Goal: Transaction & Acquisition: Purchase product/service

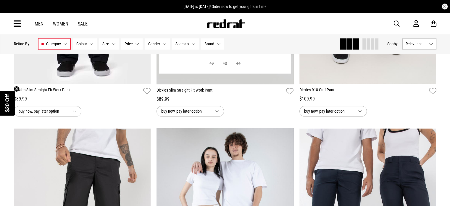
scroll to position [888, 0]
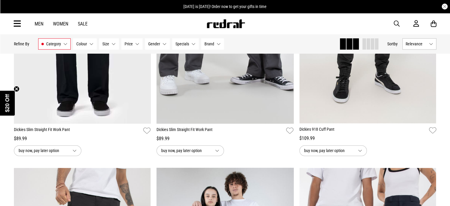
click at [39, 23] on link "Men" at bounding box center [39, 24] width 9 height 6
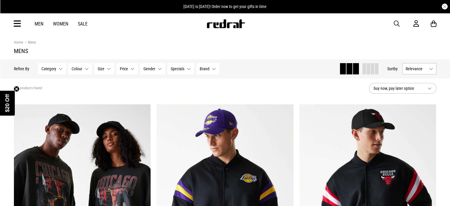
click at [61, 67] on button "Category None selected" at bounding box center [52, 68] width 28 height 11
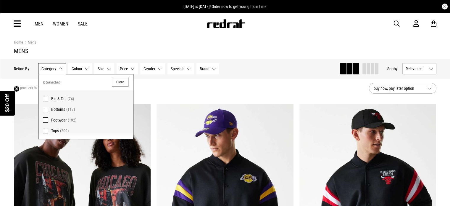
click at [47, 99] on span at bounding box center [45, 98] width 5 height 5
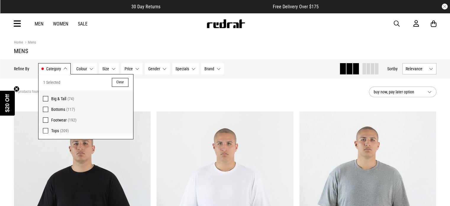
click at [44, 108] on span at bounding box center [45, 109] width 5 height 5
click at [45, 98] on span at bounding box center [45, 98] width 5 height 5
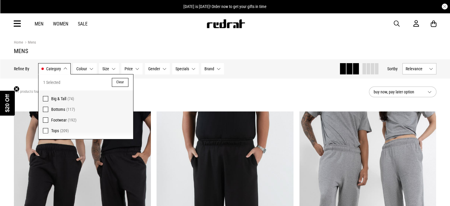
click at [93, 68] on button "Colour None selected" at bounding box center [85, 68] width 24 height 11
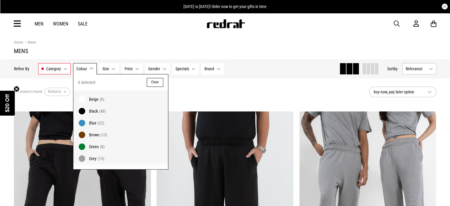
click at [95, 157] on span "Grey" at bounding box center [92, 158] width 7 height 5
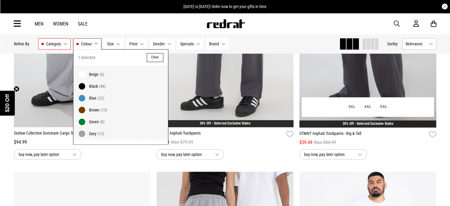
scroll to position [651, 0]
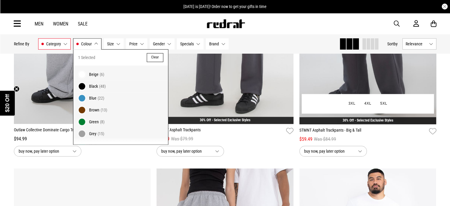
click at [321, 80] on img at bounding box center [368, 28] width 137 height 192
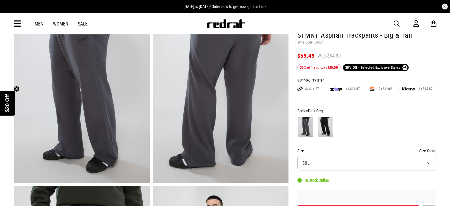
click at [320, 118] on img at bounding box center [325, 127] width 15 height 20
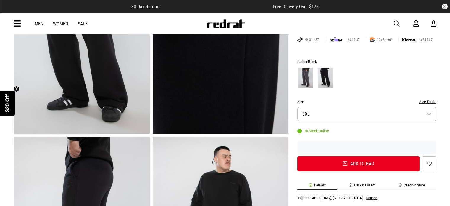
scroll to position [118, 0]
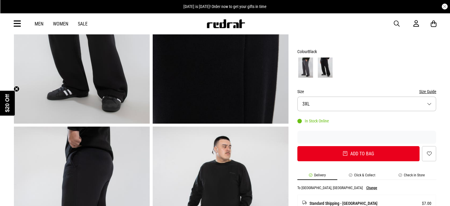
click at [310, 61] on img at bounding box center [305, 67] width 15 height 20
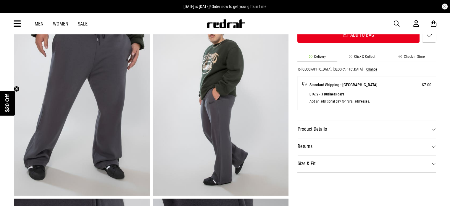
scroll to position [296, 0]
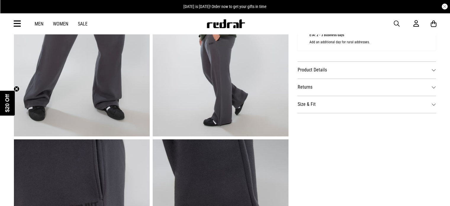
click at [431, 102] on dt "Size & Fit" at bounding box center [367, 104] width 139 height 17
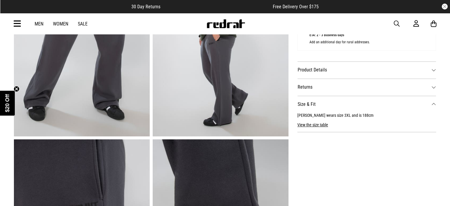
click at [434, 102] on dt "Size & Fit" at bounding box center [367, 104] width 139 height 17
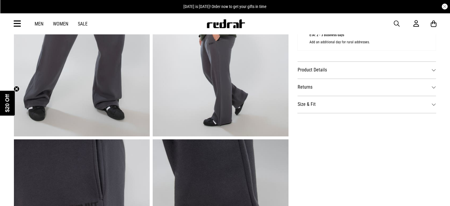
click at [434, 101] on dt "Size & Fit" at bounding box center [367, 104] width 139 height 17
click at [313, 125] on button "View the size table" at bounding box center [313, 122] width 31 height 9
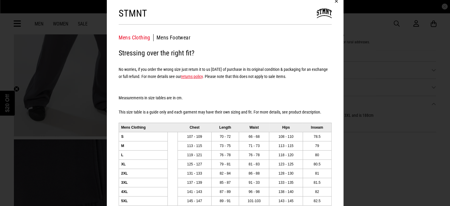
scroll to position [0, 0]
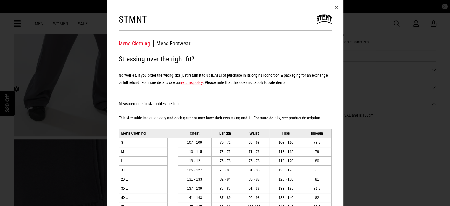
click at [333, 9] on button "button" at bounding box center [337, 7] width 14 height 14
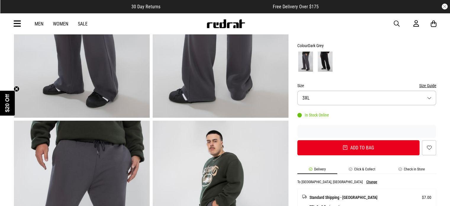
scroll to position [118, 0]
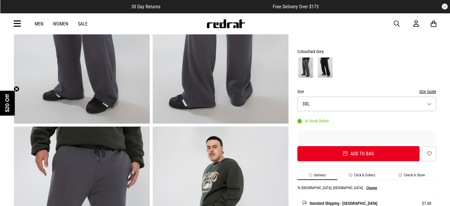
click at [432, 100] on button "Size 3XL" at bounding box center [367, 104] width 139 height 15
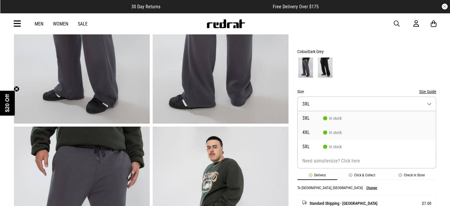
click at [321, 129] on li "4XL In stock" at bounding box center [367, 132] width 139 height 14
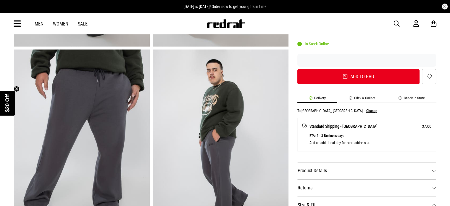
scroll to position [178, 0]
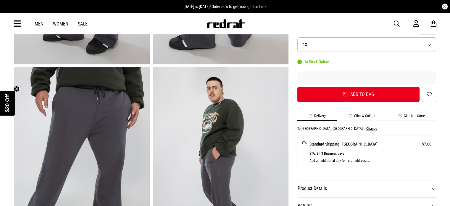
click at [430, 44] on button "Size 4XL" at bounding box center [367, 44] width 139 height 15
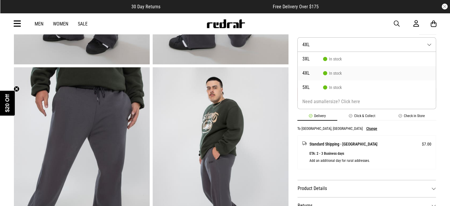
click at [429, 44] on button "Size 4XL" at bounding box center [367, 44] width 139 height 15
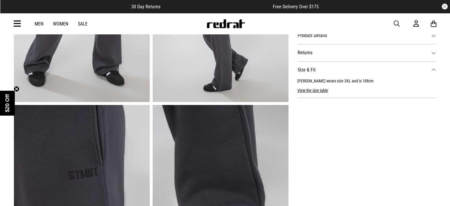
scroll to position [355, 0]
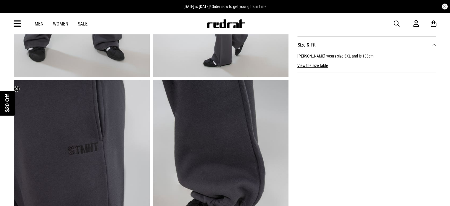
click at [312, 63] on button "View the size table" at bounding box center [313, 62] width 31 height 9
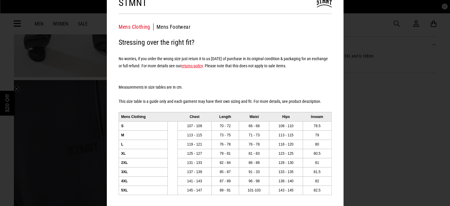
scroll to position [0, 0]
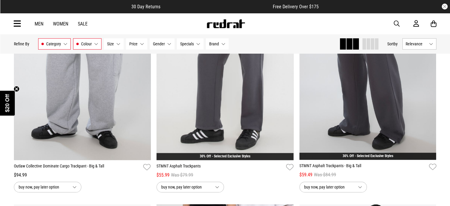
scroll to position [625, 0]
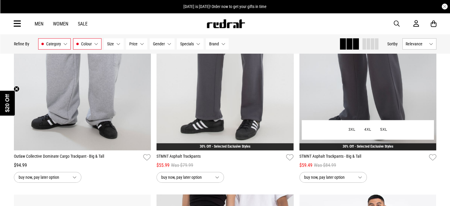
drag, startPoint x: 302, startPoint y: 90, endPoint x: 325, endPoint y: 86, distance: 22.8
click at [325, 86] on img at bounding box center [368, 54] width 137 height 192
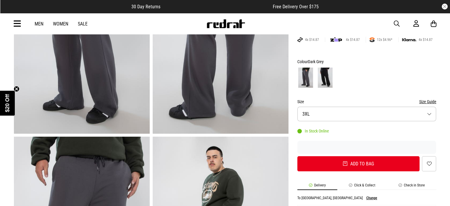
scroll to position [118, 0]
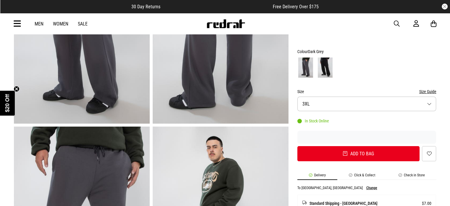
click at [434, 105] on button "Size 3XL" at bounding box center [367, 104] width 139 height 15
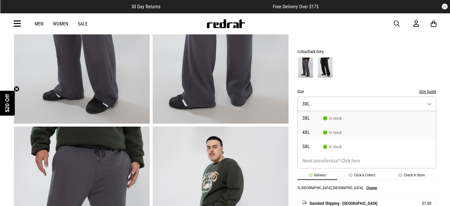
click at [310, 134] on span "4XL" at bounding box center [313, 132] width 21 height 5
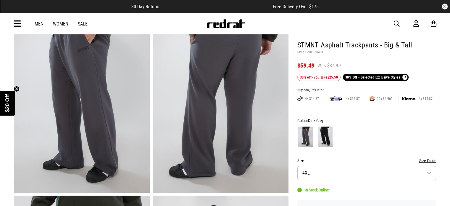
scroll to position [59, 0]
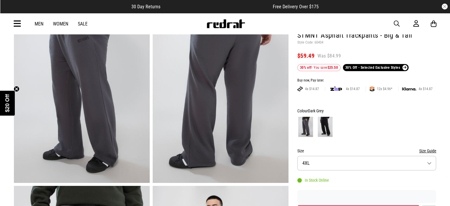
click at [322, 130] on img at bounding box center [325, 127] width 15 height 20
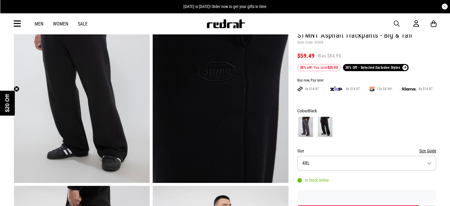
click at [308, 129] on img at bounding box center [305, 127] width 15 height 20
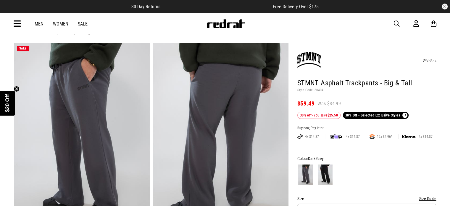
scroll to position [118, 0]
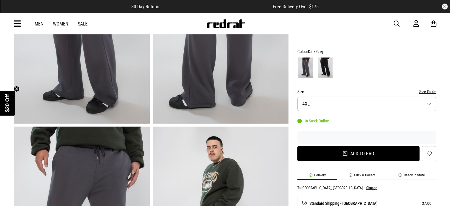
click at [366, 154] on button "Add to bag" at bounding box center [359, 153] width 123 height 15
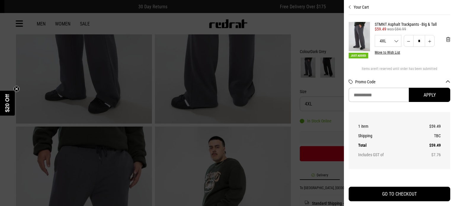
click at [309, 84] on div at bounding box center [227, 103] width 455 height 206
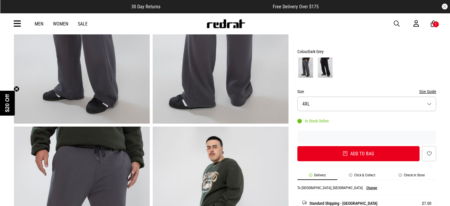
click at [322, 71] on img at bounding box center [325, 67] width 15 height 20
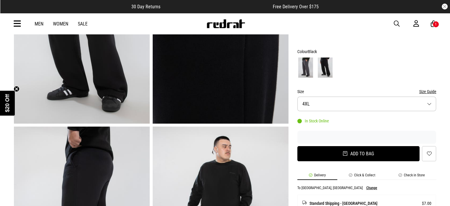
click at [335, 150] on button "Add to bag" at bounding box center [359, 153] width 123 height 15
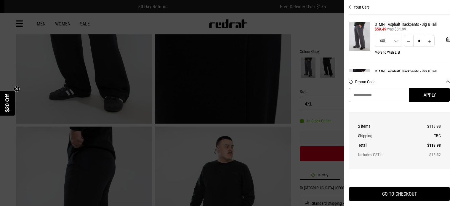
click at [318, 86] on div at bounding box center [227, 103] width 455 height 206
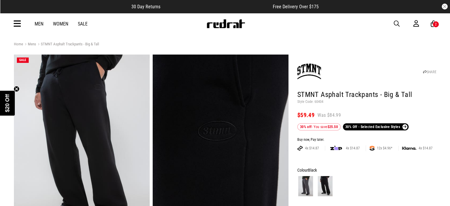
click at [38, 22] on link "Men" at bounding box center [39, 24] width 9 height 6
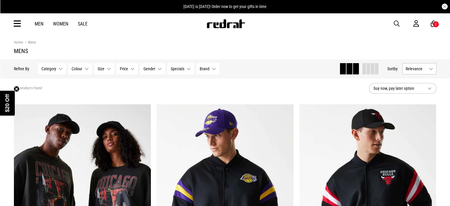
click at [61, 66] on button "Category None selected" at bounding box center [52, 68] width 28 height 11
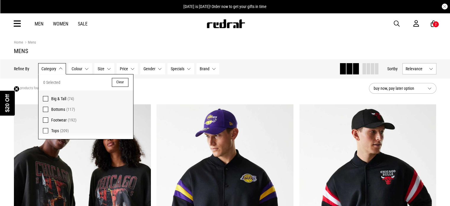
click at [49, 129] on label "Tops (209)" at bounding box center [85, 132] width 95 height 14
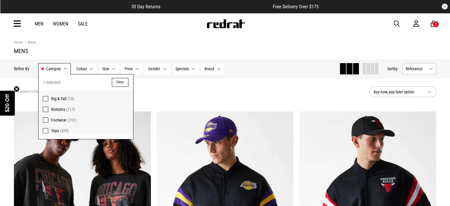
click at [192, 85] on div "209 products found Active Filters Tops Clear" at bounding box center [189, 92] width 351 height 18
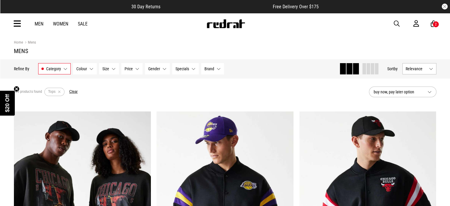
click at [116, 69] on button "Size None selected" at bounding box center [109, 68] width 20 height 11
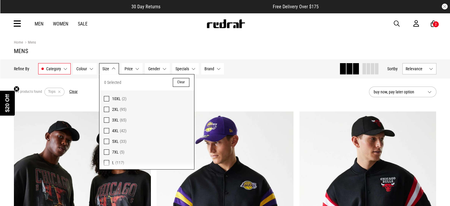
click at [104, 129] on span at bounding box center [106, 130] width 5 height 5
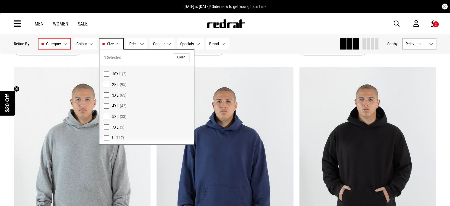
scroll to position [296, 0]
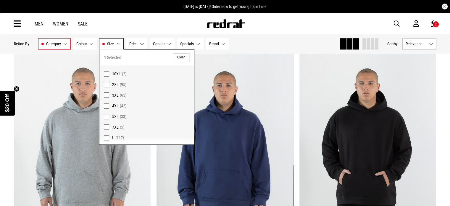
click at [278, 46] on div "Hide Refine s Refine By Filters Category Tops Category 1 Selected Clear Big & T…" at bounding box center [174, 43] width 321 height 13
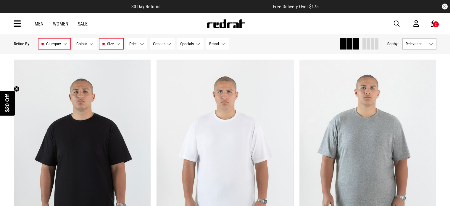
scroll to position [0, 0]
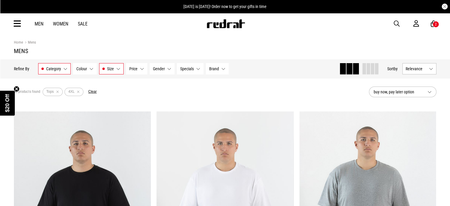
click at [40, 25] on link "Men" at bounding box center [39, 24] width 9 height 6
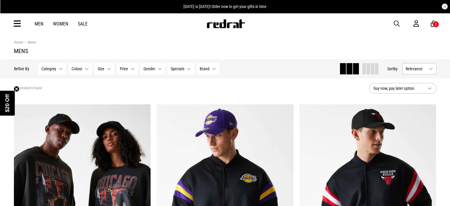
click at [86, 27] on div "Men Women Sale Sign in New Back Footwear Back Mens Back Womens Back Youth & Kid…" at bounding box center [225, 23] width 432 height 21
click at [84, 23] on link "Sale" at bounding box center [83, 24] width 10 height 6
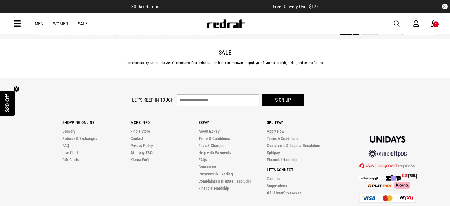
scroll to position [1895, 0]
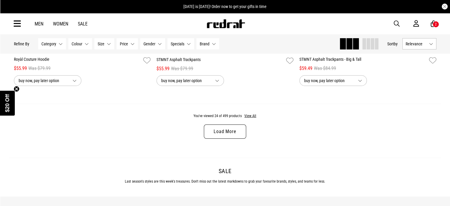
click at [221, 134] on link "Load More" at bounding box center [225, 131] width 42 height 14
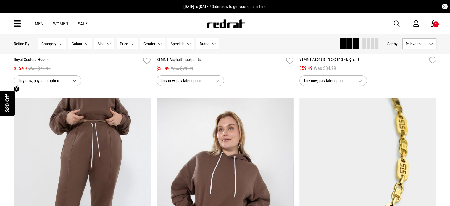
click at [159, 42] on button "Gender None selected" at bounding box center [152, 43] width 25 height 11
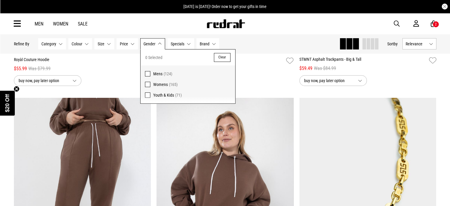
click at [153, 73] on span "Mens" at bounding box center [157, 73] width 9 height 5
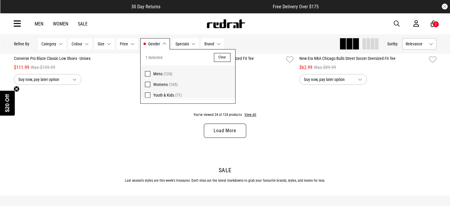
click at [219, 130] on link "Load More" at bounding box center [225, 130] width 42 height 14
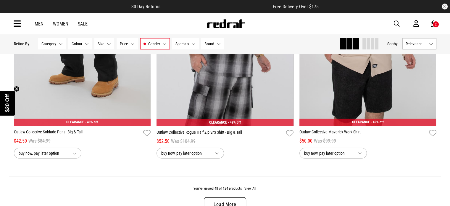
scroll to position [3797, 0]
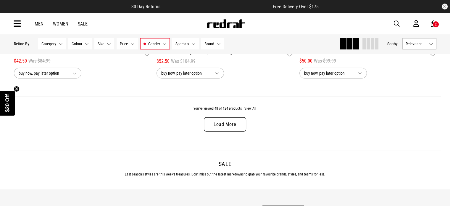
click at [224, 130] on link "Load More" at bounding box center [225, 124] width 42 height 14
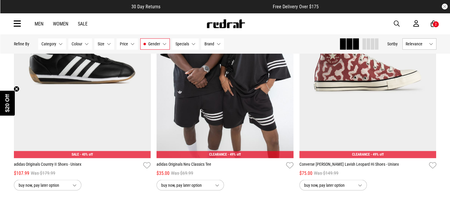
scroll to position [5693, 0]
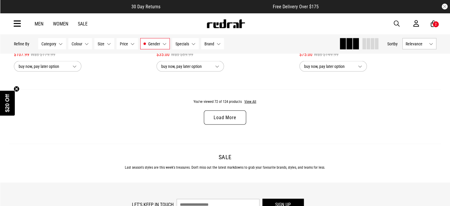
click at [216, 125] on link "Load More" at bounding box center [225, 117] width 42 height 14
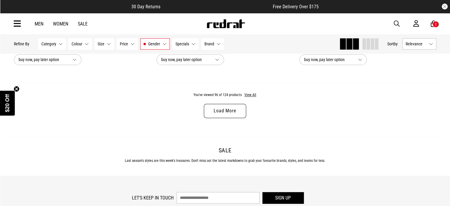
scroll to position [7737, 0]
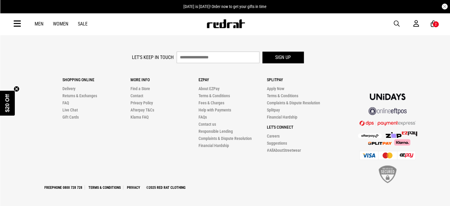
click at [41, 26] on link "Men" at bounding box center [39, 24] width 9 height 6
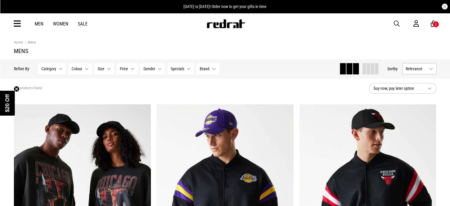
click at [63, 68] on button "Category None selected" at bounding box center [52, 68] width 28 height 11
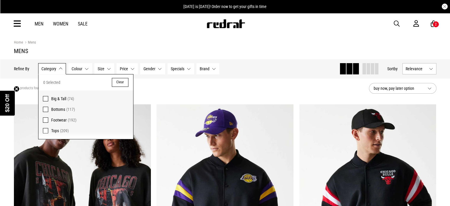
click at [44, 96] on span at bounding box center [45, 98] width 5 height 5
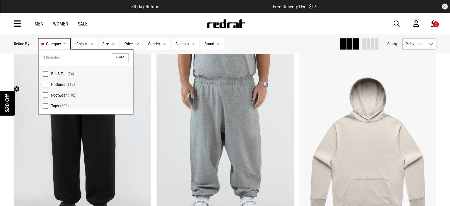
scroll to position [711, 0]
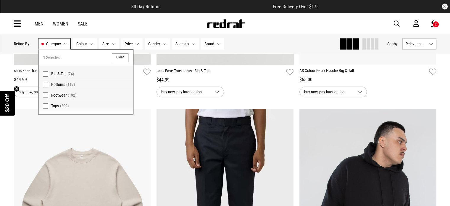
click at [46, 72] on span at bounding box center [45, 73] width 5 height 5
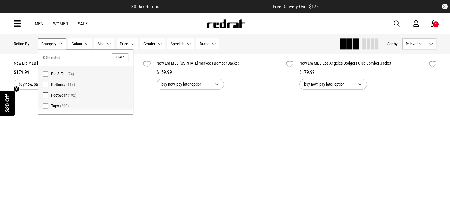
scroll to position [704, 0]
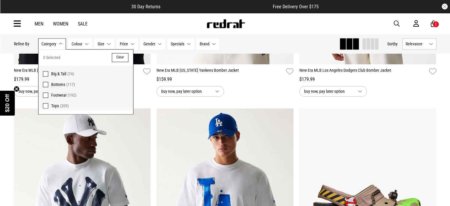
click at [45, 104] on span at bounding box center [45, 105] width 5 height 5
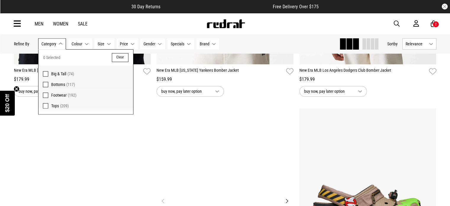
scroll to position [711, 0]
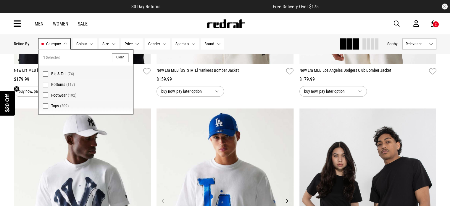
click at [172, 123] on img at bounding box center [225, 204] width 137 height 192
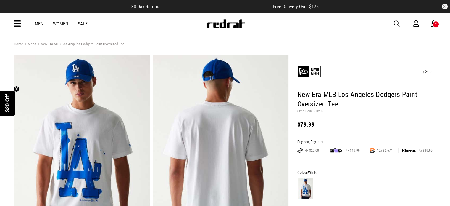
click at [39, 22] on link "Men" at bounding box center [39, 24] width 9 height 6
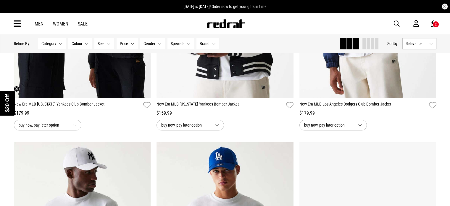
click at [40, 23] on link "Men" at bounding box center [39, 24] width 9 height 6
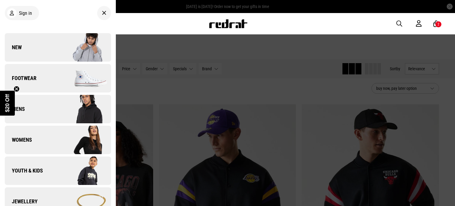
click at [28, 45] on link "New" at bounding box center [58, 47] width 106 height 28
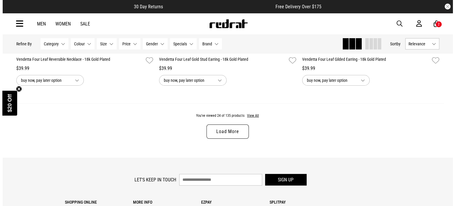
scroll to position [2020, 0]
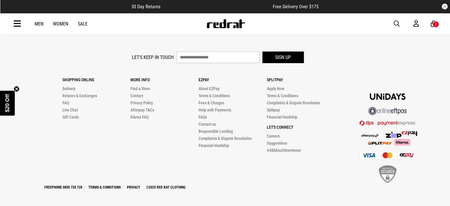
click at [16, 24] on icon at bounding box center [17, 24] width 7 height 10
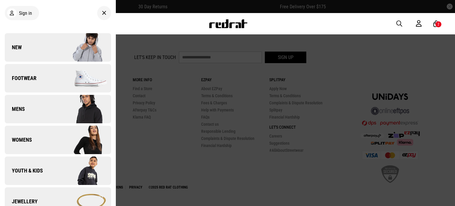
click at [31, 110] on link "Mens" at bounding box center [58, 109] width 106 height 28
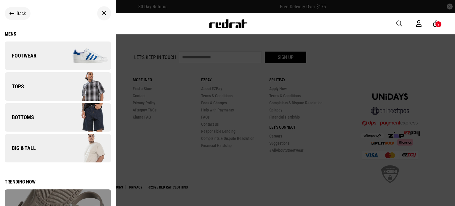
click at [40, 87] on link "Tops" at bounding box center [58, 86] width 106 height 28
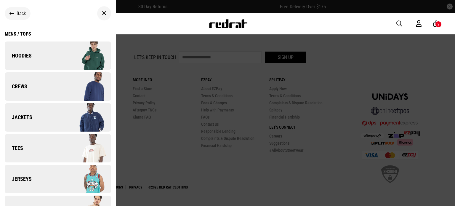
scroll to position [56, 0]
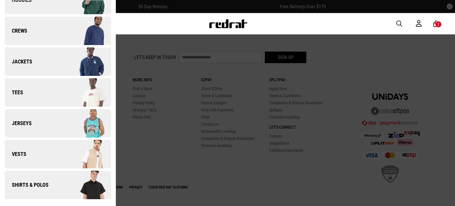
click at [58, 184] on img at bounding box center [84, 185] width 53 height 30
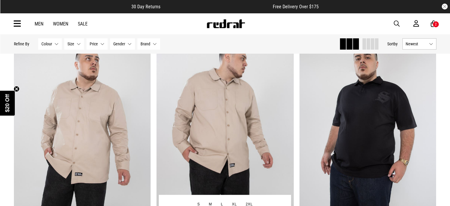
scroll to position [770, 0]
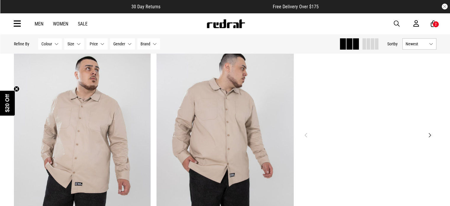
click at [345, 107] on img at bounding box center [368, 139] width 137 height 192
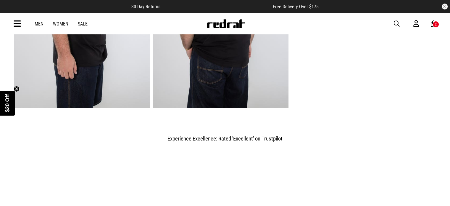
scroll to position [533, 0]
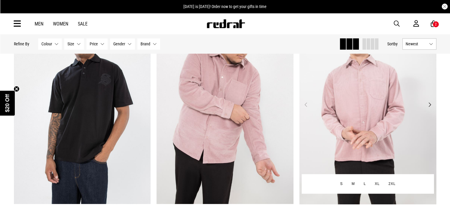
scroll to position [1091, 0]
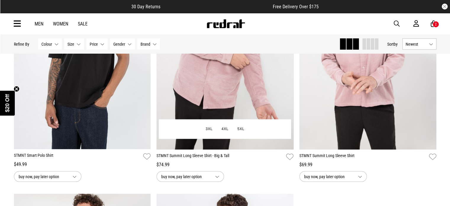
click at [212, 81] on img at bounding box center [225, 53] width 137 height 192
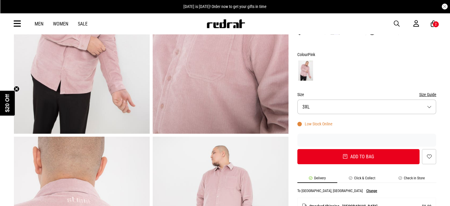
scroll to position [118, 0]
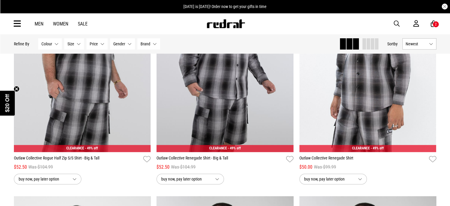
scroll to position [338, 0]
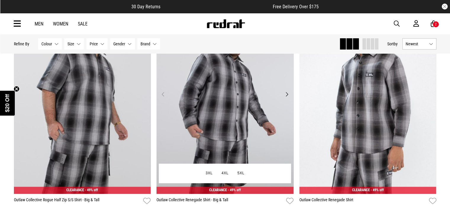
click at [213, 129] on img at bounding box center [225, 98] width 137 height 192
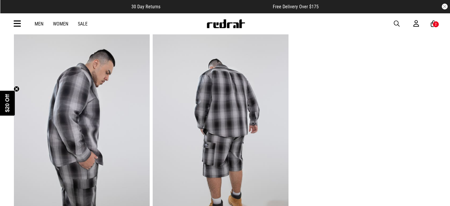
scroll to position [415, 0]
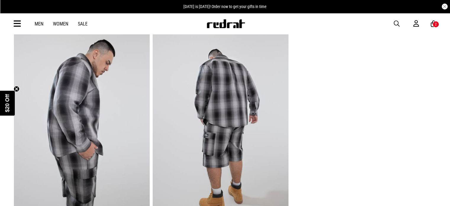
click at [246, 96] on img at bounding box center [221, 114] width 136 height 187
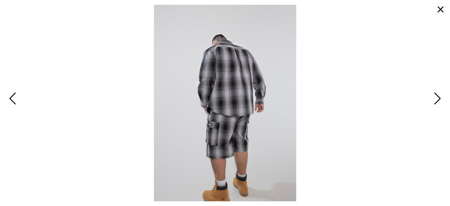
click at [17, 100] on span "Previous" at bounding box center [13, 98] width 9 height 17
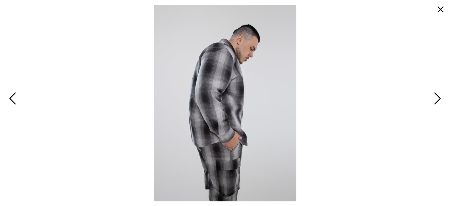
click at [15, 98] on span "Previous" at bounding box center [13, 98] width 9 height 17
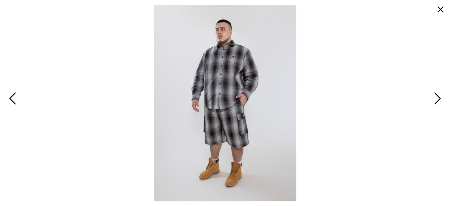
click at [15, 98] on span "Previous" at bounding box center [13, 98] width 9 height 17
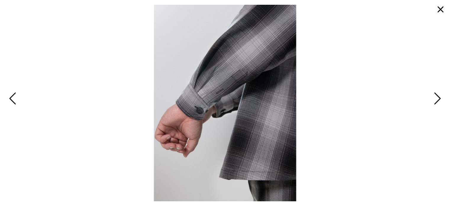
click at [16, 99] on span "Previous" at bounding box center [13, 98] width 9 height 17
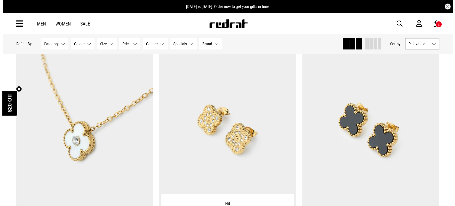
scroll to position [1663, 0]
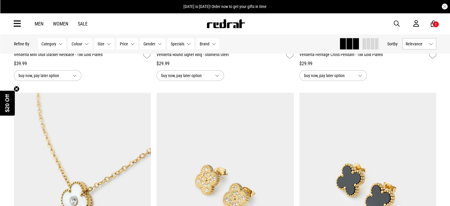
click at [15, 23] on icon at bounding box center [17, 24] width 7 height 10
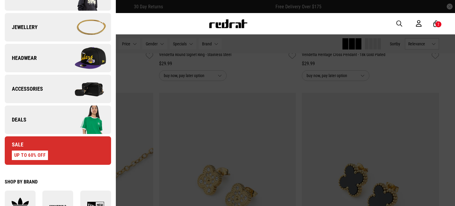
scroll to position [178, 0]
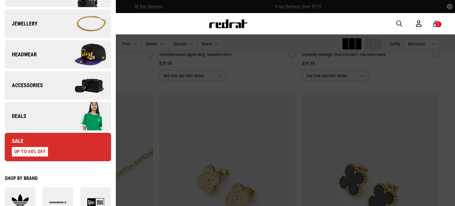
click at [48, 116] on link "Deals" at bounding box center [58, 116] width 106 height 28
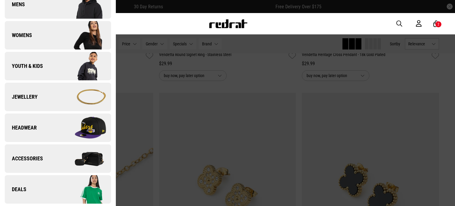
scroll to position [0, 0]
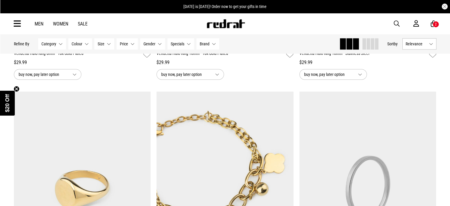
scroll to position [651, 0]
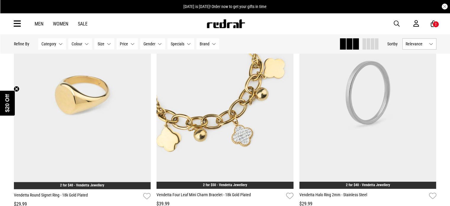
click at [62, 46] on button "Category None selected" at bounding box center [52, 43] width 28 height 11
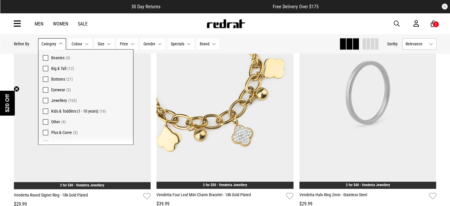
scroll to position [23, 0]
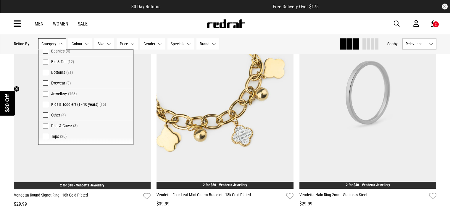
click at [46, 134] on span at bounding box center [45, 136] width 5 height 5
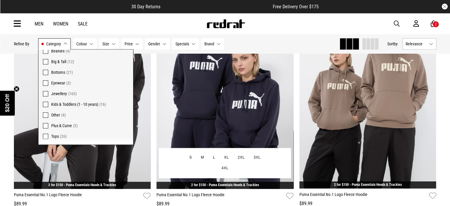
click at [208, 134] on img at bounding box center [225, 92] width 137 height 192
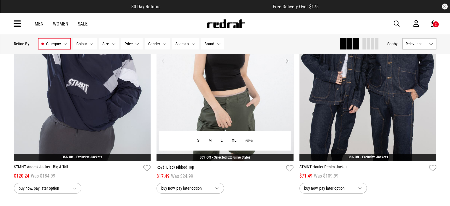
scroll to position [1928, 0]
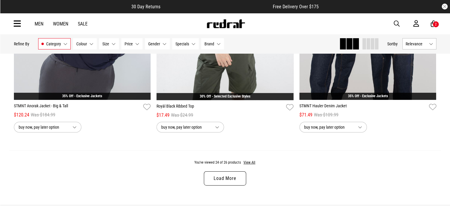
click at [220, 185] on link "Load More" at bounding box center [225, 178] width 42 height 14
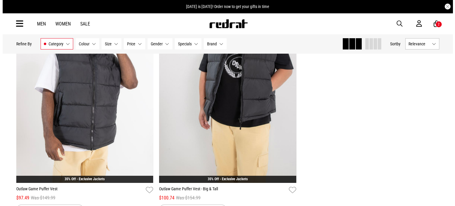
scroll to position [1869, 0]
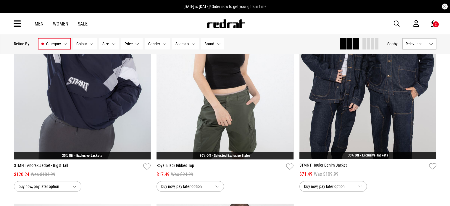
click at [18, 25] on icon at bounding box center [17, 24] width 7 height 10
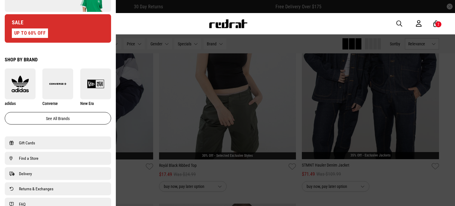
scroll to position [237, 0]
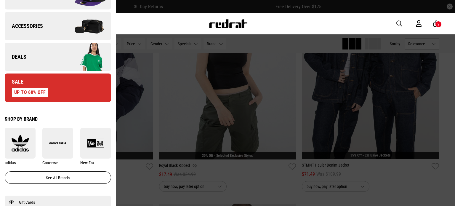
click at [43, 61] on link "Deals" at bounding box center [58, 57] width 106 height 28
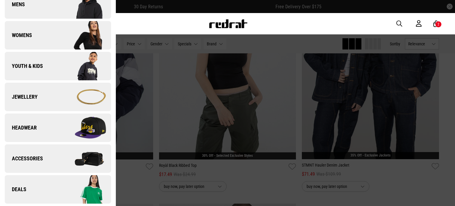
scroll to position [0, 0]
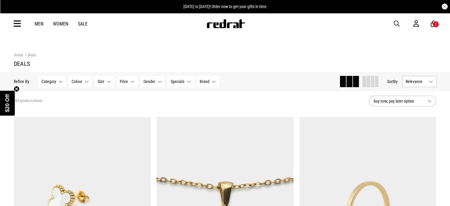
click at [65, 87] on div "Category None selected Category 0 Selected Clear Beanies (4) Big & Tall (12) Bo…" at bounding box center [128, 81] width 181 height 11
drag, startPoint x: 63, startPoint y: 86, endPoint x: 60, endPoint y: 86, distance: 3.0
click at [62, 86] on button "Category None selected" at bounding box center [52, 81] width 28 height 11
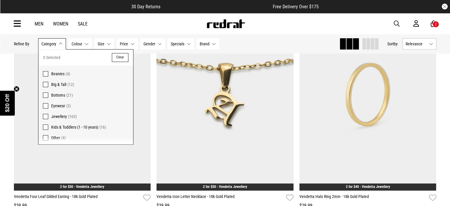
click at [51, 84] on span "Big & Tall" at bounding box center [58, 84] width 15 height 5
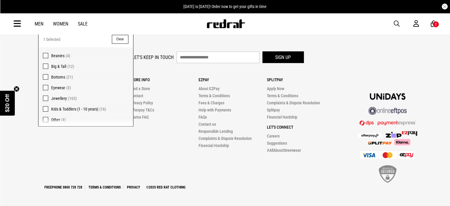
scroll to position [843, 0]
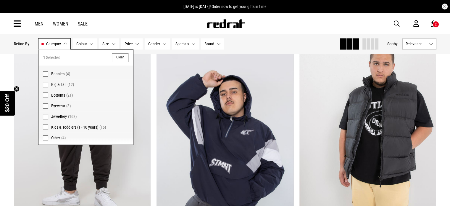
click at [117, 54] on button "Clear" at bounding box center [120, 57] width 17 height 9
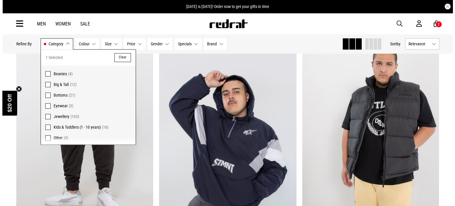
scroll to position [836, 0]
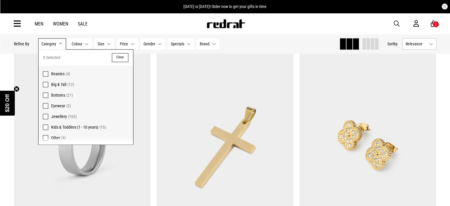
click at [14, 28] on icon at bounding box center [17, 24] width 7 height 10
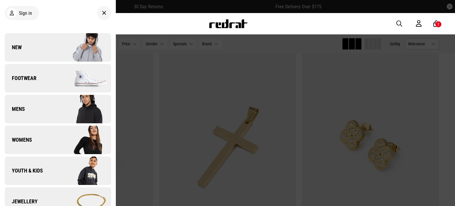
click at [44, 74] on link "Footwear" at bounding box center [58, 78] width 106 height 28
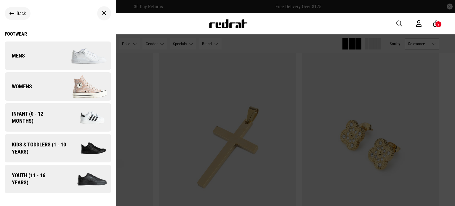
click at [47, 56] on link "Mens" at bounding box center [58, 55] width 106 height 28
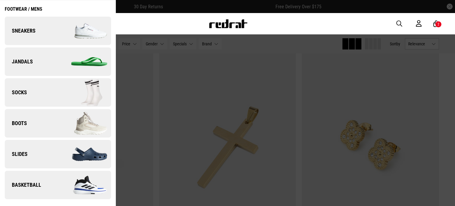
scroll to position [0, 0]
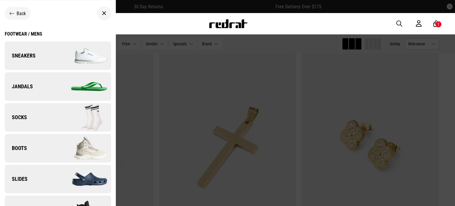
click at [46, 53] on link "Sneakers" at bounding box center [58, 55] width 106 height 28
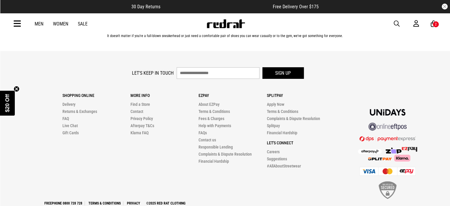
scroll to position [2050, 0]
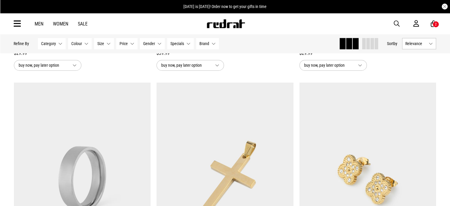
scroll to position [836, 0]
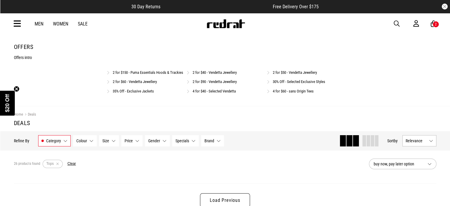
click at [140, 72] on link "2 for $150 - Puma Essentials Hoods & Trackies" at bounding box center [148, 72] width 70 height 4
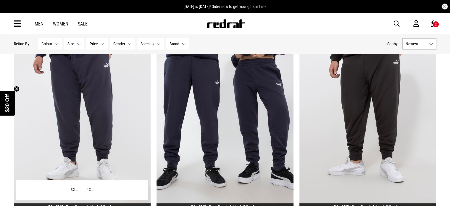
scroll to position [59, 0]
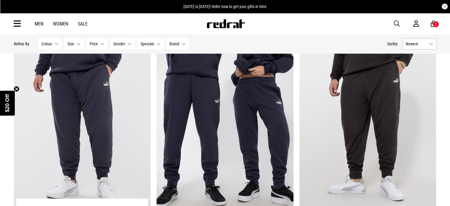
click at [88, 90] on img at bounding box center [82, 133] width 137 height 192
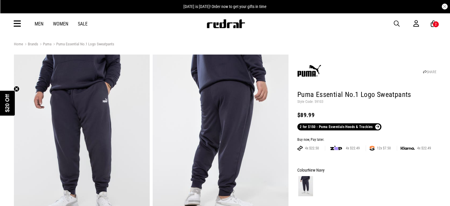
click at [106, 93] on img at bounding box center [82, 147] width 136 height 187
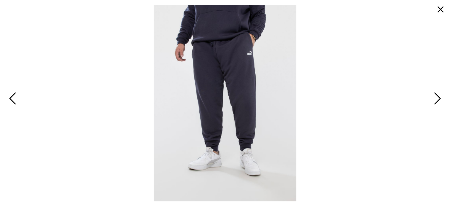
click at [436, 96] on span "Next" at bounding box center [436, 98] width 9 height 17
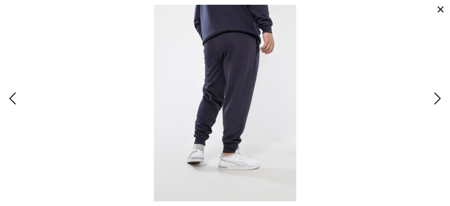
click at [436, 96] on span "Next" at bounding box center [436, 98] width 9 height 17
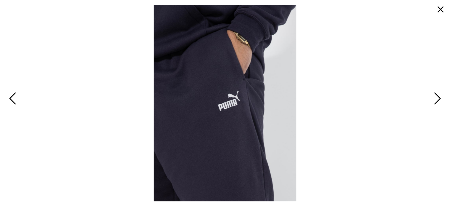
click at [436, 96] on span "Next" at bounding box center [436, 98] width 9 height 17
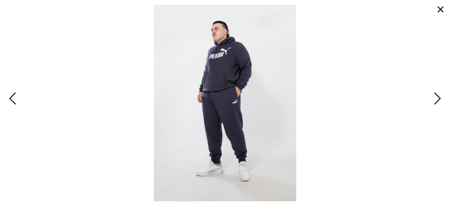
click at [436, 96] on span "Next" at bounding box center [436, 98] width 9 height 17
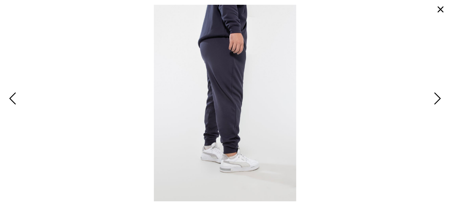
click at [436, 96] on span "Next" at bounding box center [436, 98] width 9 height 17
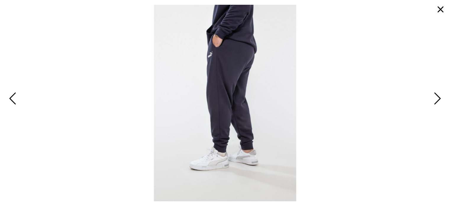
click at [439, 13] on button "button" at bounding box center [441, 9] width 14 height 14
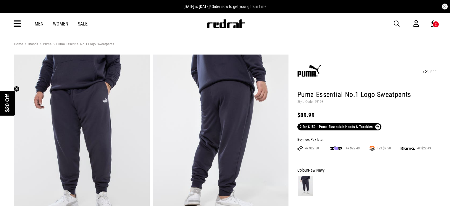
click at [208, 119] on img at bounding box center [221, 147] width 136 height 187
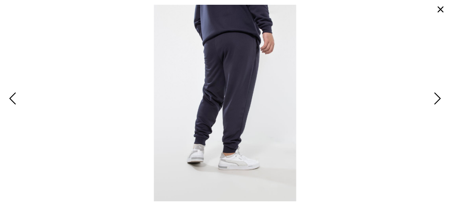
click at [437, 97] on span "Next" at bounding box center [436, 98] width 9 height 17
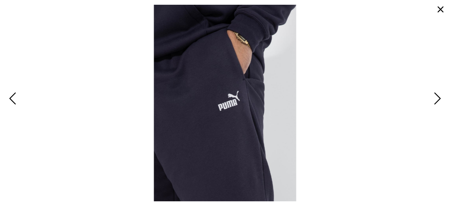
click at [437, 97] on span "Next" at bounding box center [436, 98] width 9 height 17
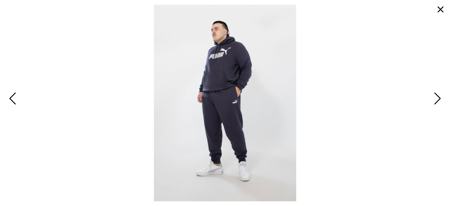
click at [440, 11] on button "button" at bounding box center [441, 9] width 14 height 14
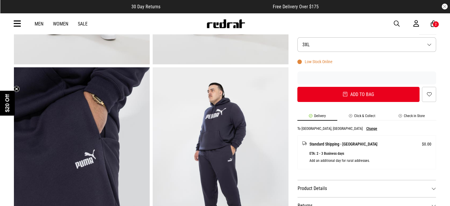
scroll to position [237, 0]
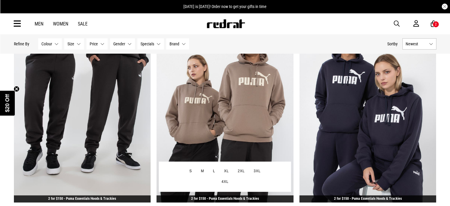
scroll to position [381, 0]
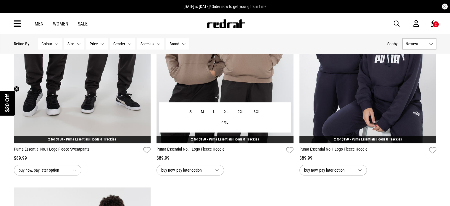
click at [229, 81] on img at bounding box center [225, 47] width 137 height 192
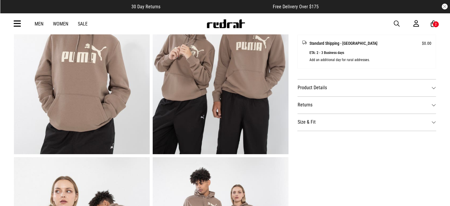
scroll to position [296, 0]
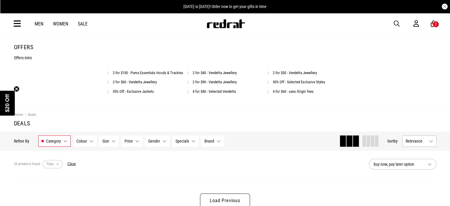
click at [137, 94] on link "35% Off - Exclusive Jackets" at bounding box center [133, 91] width 41 height 4
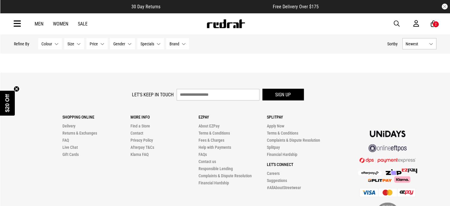
scroll to position [1244, 0]
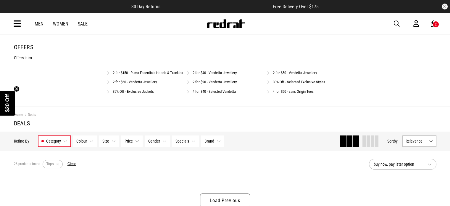
click at [297, 84] on link "30% Off - Selected Exclusive Styles" at bounding box center [299, 82] width 52 height 4
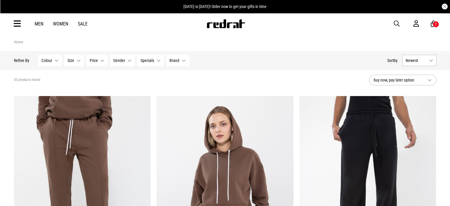
scroll to position [296, 0]
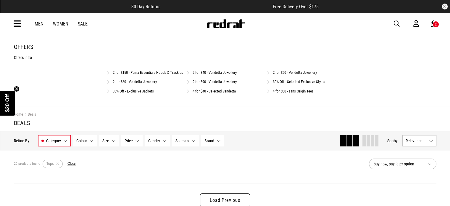
click at [15, 23] on icon at bounding box center [17, 24] width 7 height 10
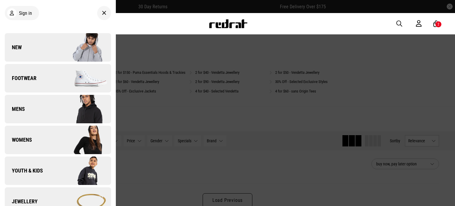
click at [167, 29] on div "Men Women Sale Sign in New Back Footwear Back Footwear Mens Back Mens Womens Ba…" at bounding box center [227, 23] width 432 height 21
click at [102, 13] on icon at bounding box center [104, 12] width 4 height 7
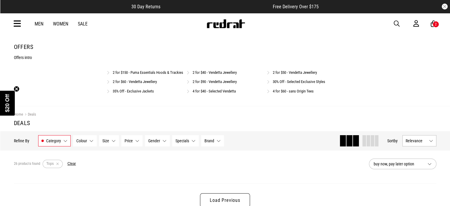
click at [8, 102] on span "$20 Off" at bounding box center [7, 103] width 6 height 18
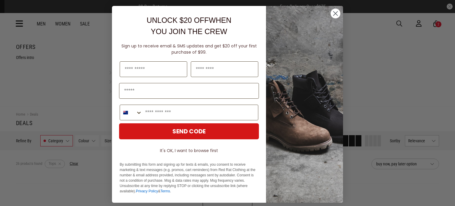
click at [335, 12] on circle "Close dialog" at bounding box center [335, 14] width 10 height 10
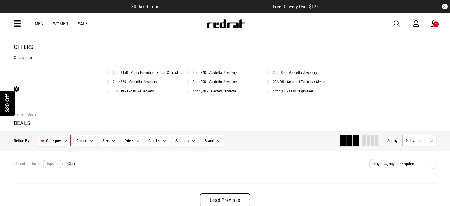
click at [15, 23] on icon at bounding box center [17, 24] width 7 height 10
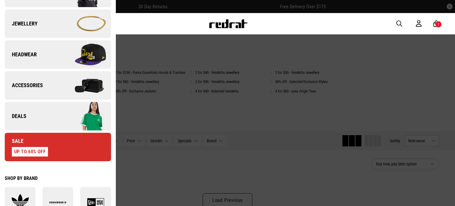
scroll to position [237, 0]
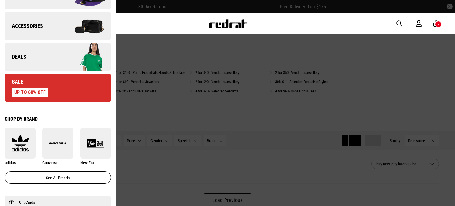
click at [17, 142] on img at bounding box center [20, 142] width 31 height 17
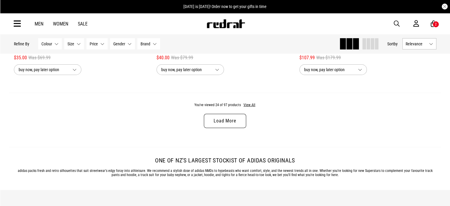
scroll to position [1954, 0]
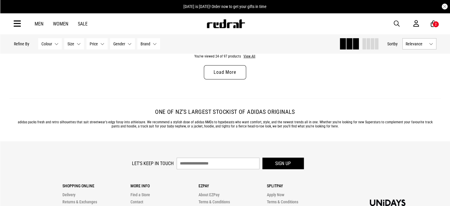
click at [231, 77] on link "Load More" at bounding box center [225, 72] width 42 height 14
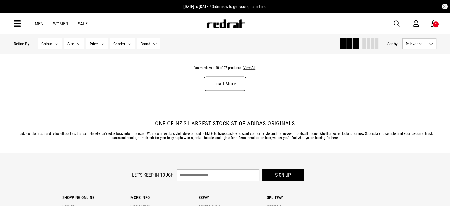
scroll to position [3790, 0]
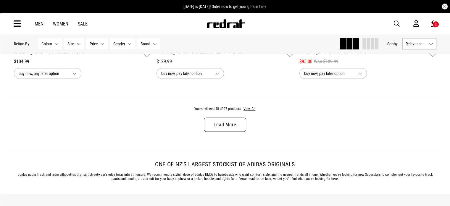
click at [232, 125] on link "Load More" at bounding box center [225, 125] width 42 height 14
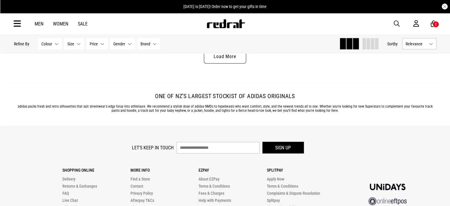
scroll to position [5686, 0]
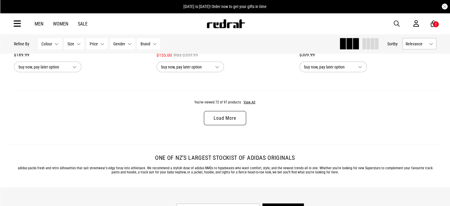
click at [221, 123] on link "Load More" at bounding box center [225, 118] width 42 height 14
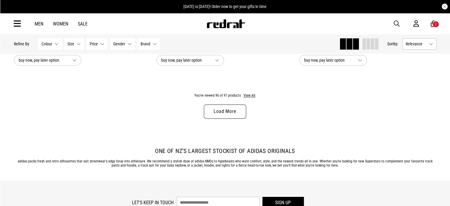
scroll to position [7581, 0]
click at [229, 118] on link "Load More" at bounding box center [225, 111] width 42 height 14
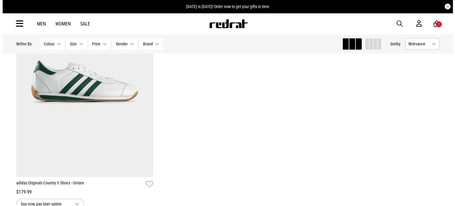
scroll to position [7699, 0]
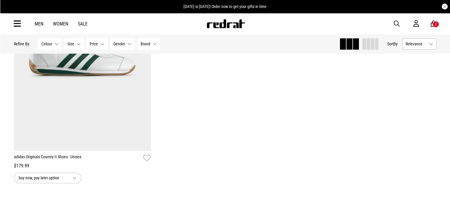
click at [17, 26] on icon at bounding box center [17, 24] width 7 height 10
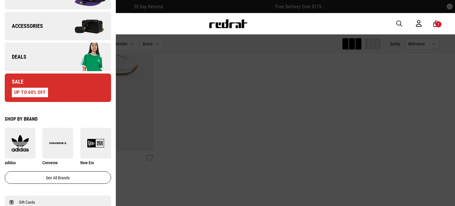
scroll to position [296, 0]
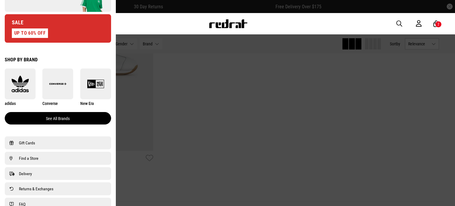
click at [64, 117] on link "See all brands" at bounding box center [58, 118] width 106 height 12
